Goal: Task Accomplishment & Management: Use online tool/utility

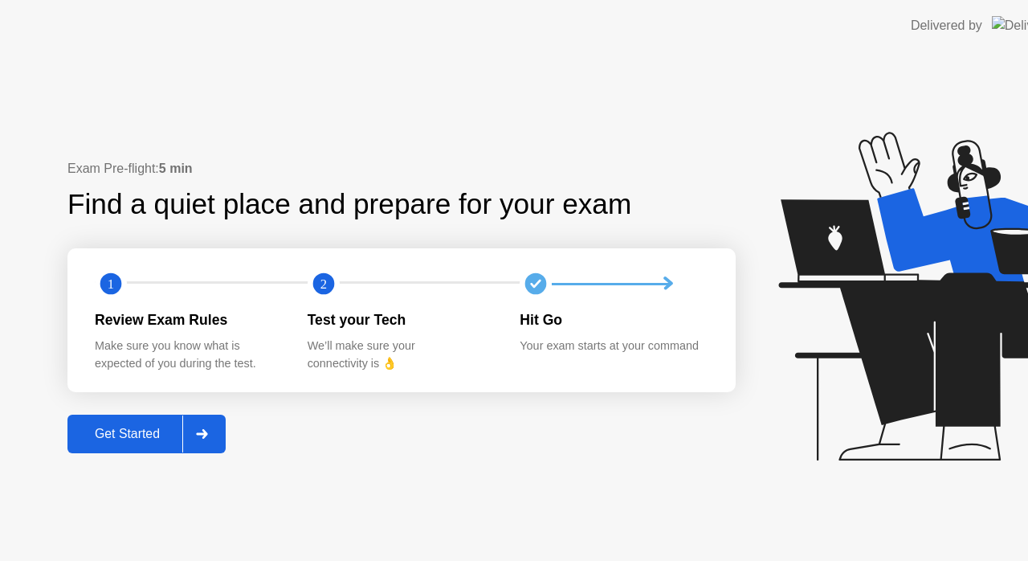
click at [199, 452] on div at bounding box center [201, 433] width 39 height 37
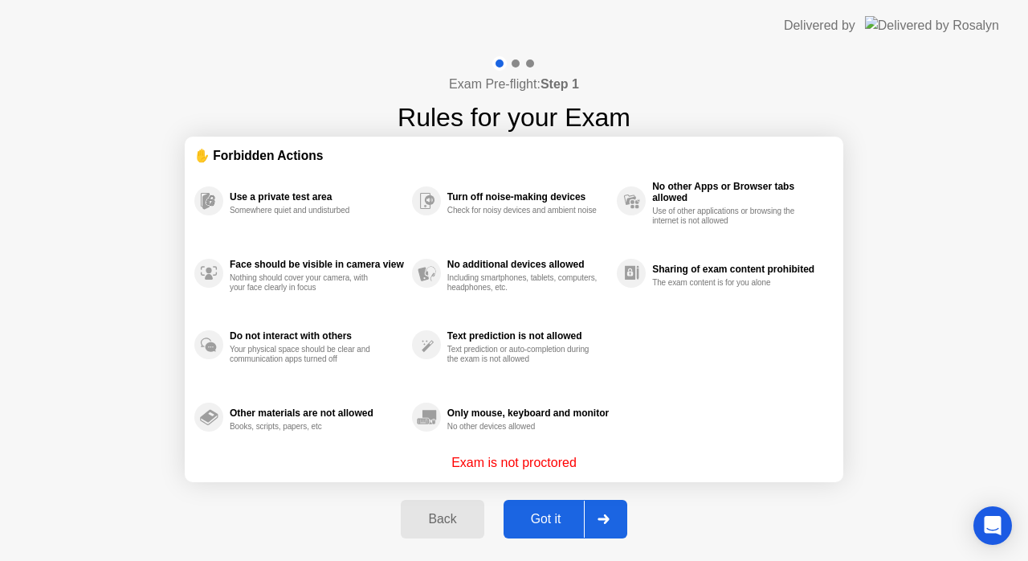
click at [595, 527] on div at bounding box center [603, 519] width 39 height 37
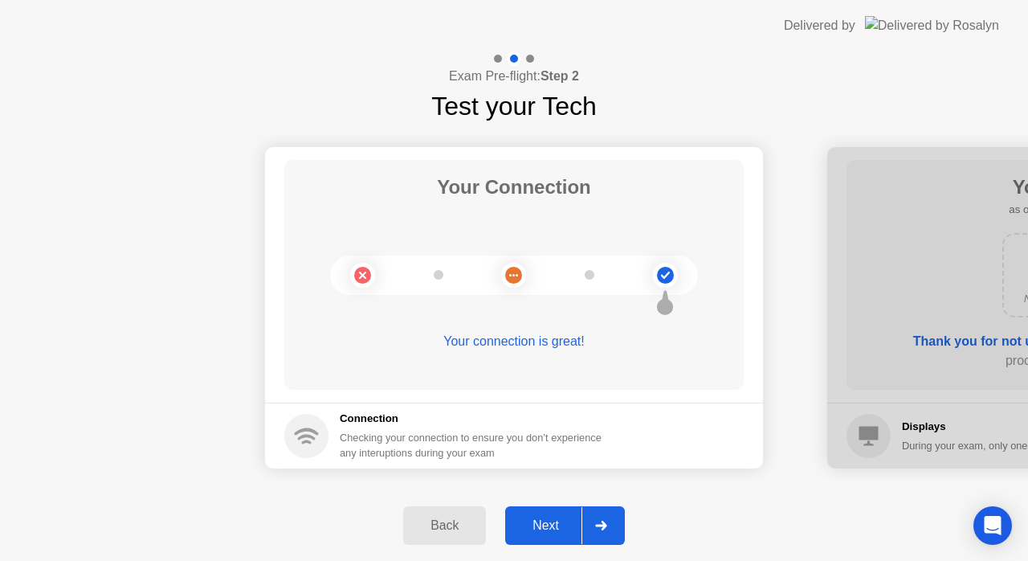
click at [580, 521] on div "Next" at bounding box center [546, 525] width 72 height 14
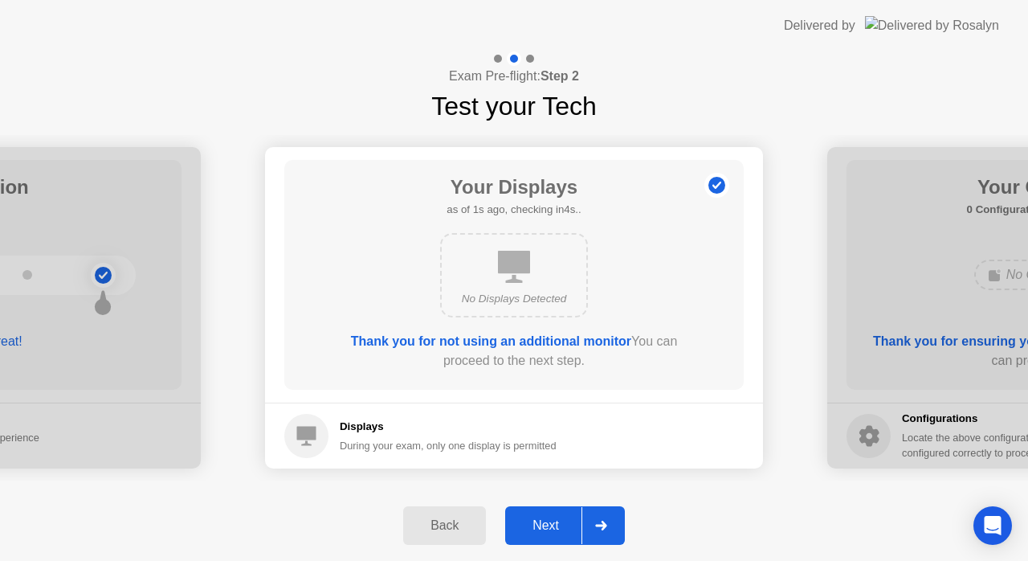
click at [580, 521] on div "Next" at bounding box center [546, 525] width 72 height 14
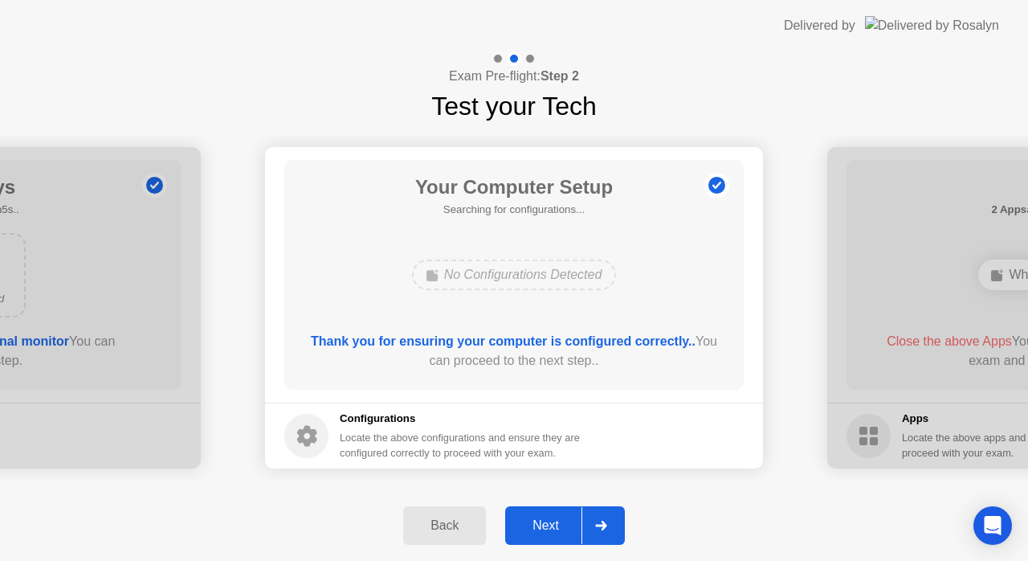
click at [580, 521] on div "Next" at bounding box center [546, 525] width 72 height 14
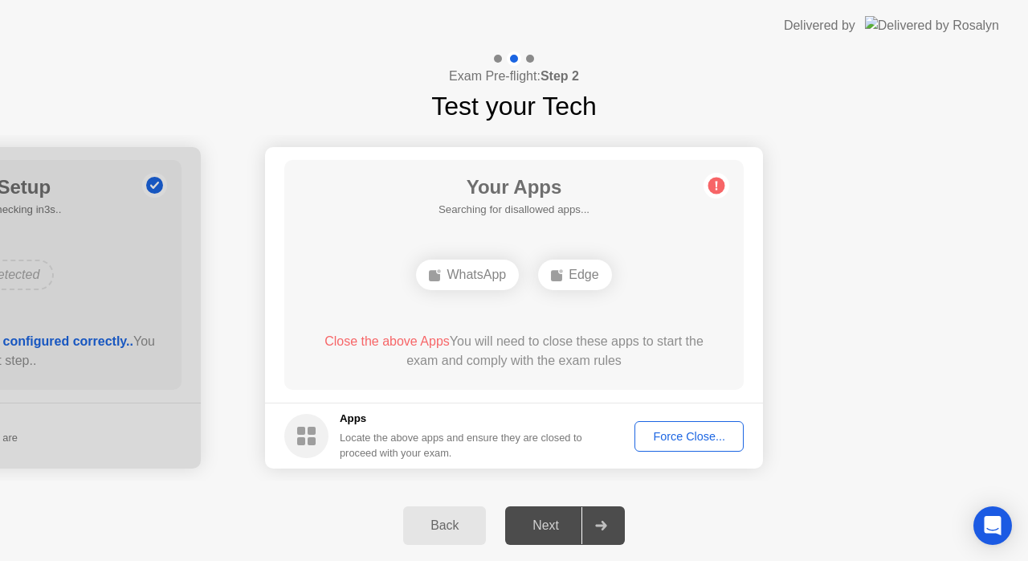
click at [677, 433] on div "Force Close..." at bounding box center [689, 436] width 98 height 13
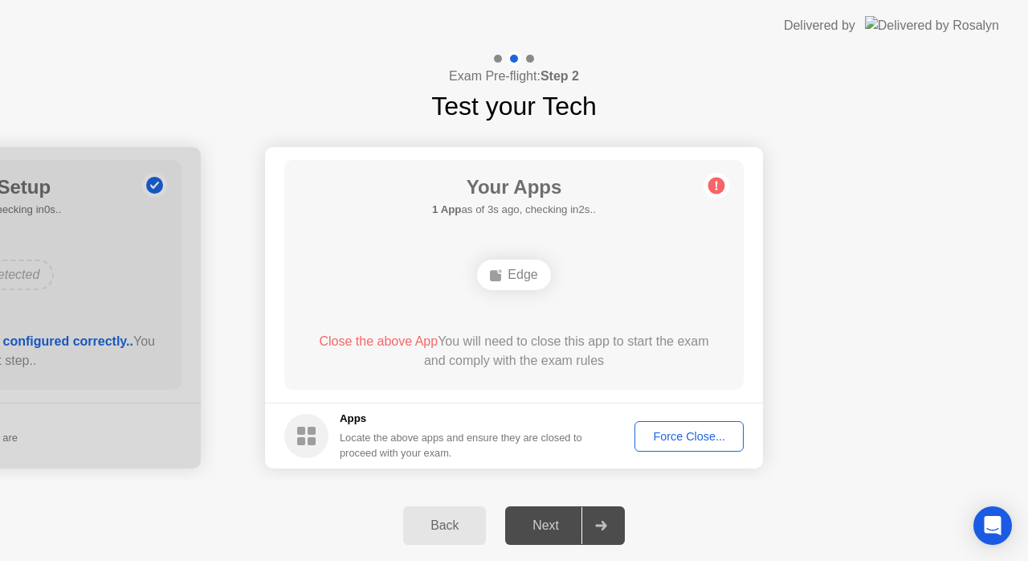
click at [688, 436] on div "Force Close..." at bounding box center [689, 436] width 98 height 13
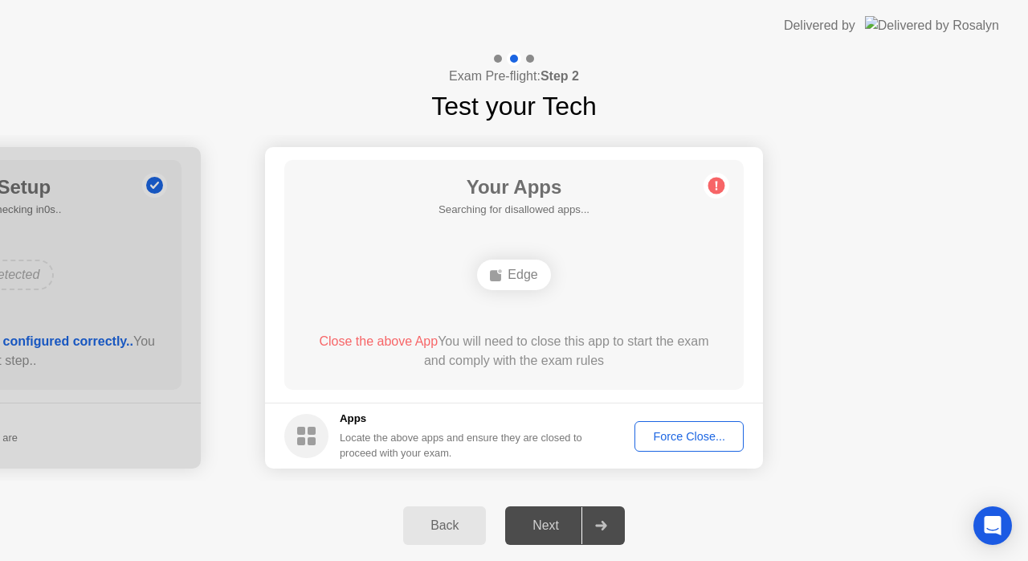
click at [691, 432] on div "Force Close..." at bounding box center [689, 436] width 98 height 13
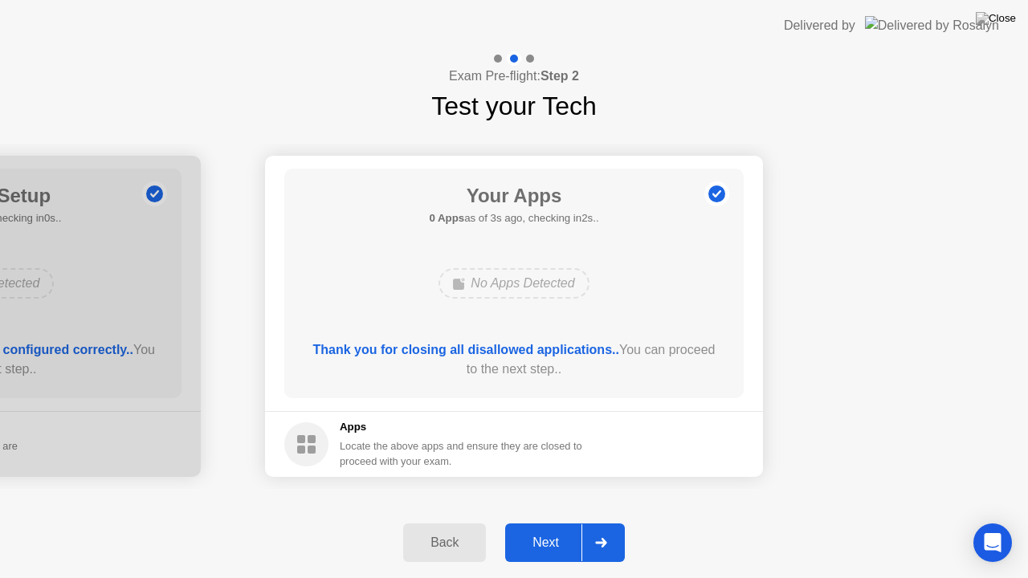
click at [599, 546] on icon at bounding box center [601, 543] width 12 height 10
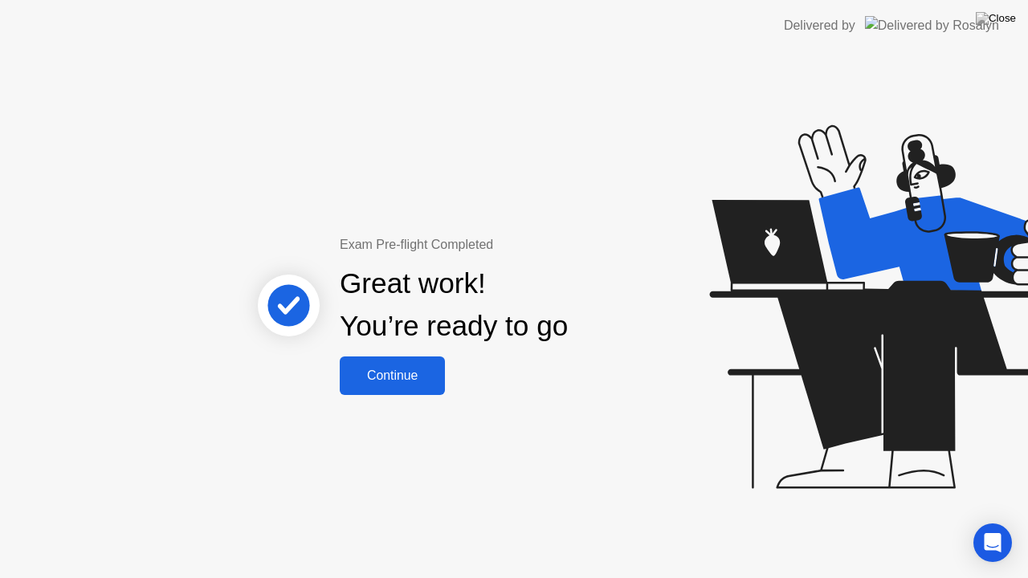
click at [403, 381] on div "Continue" at bounding box center [393, 376] width 96 height 14
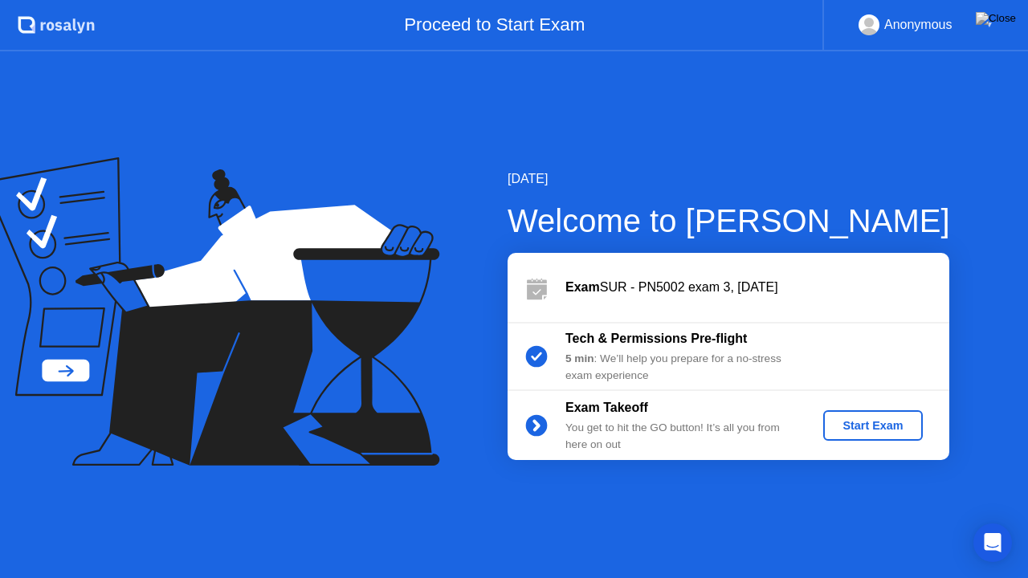
click at [864, 419] on div "Start Exam" at bounding box center [873, 425] width 86 height 13
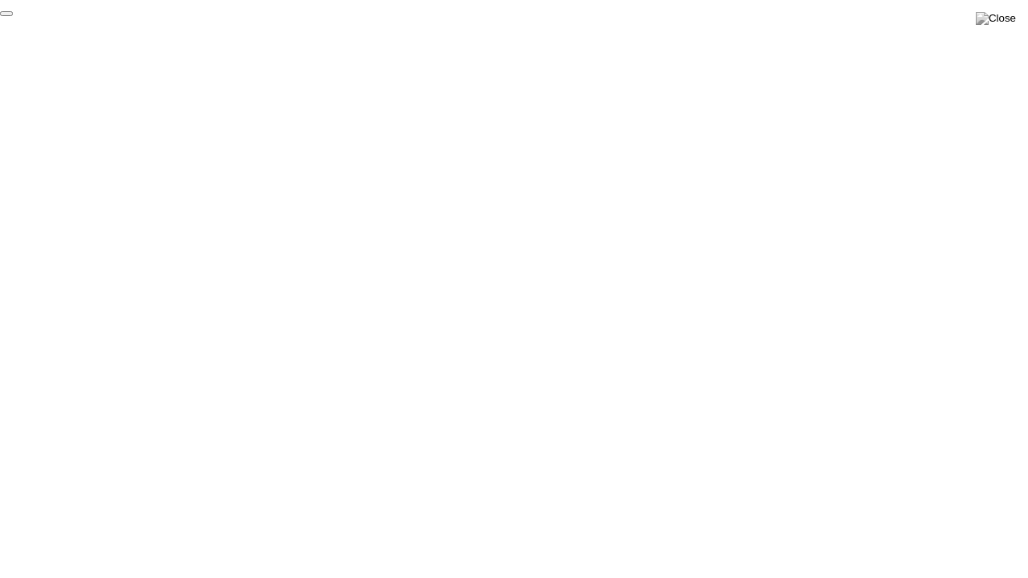
click div "End Proctoring Session"
